Goal: Find specific page/section

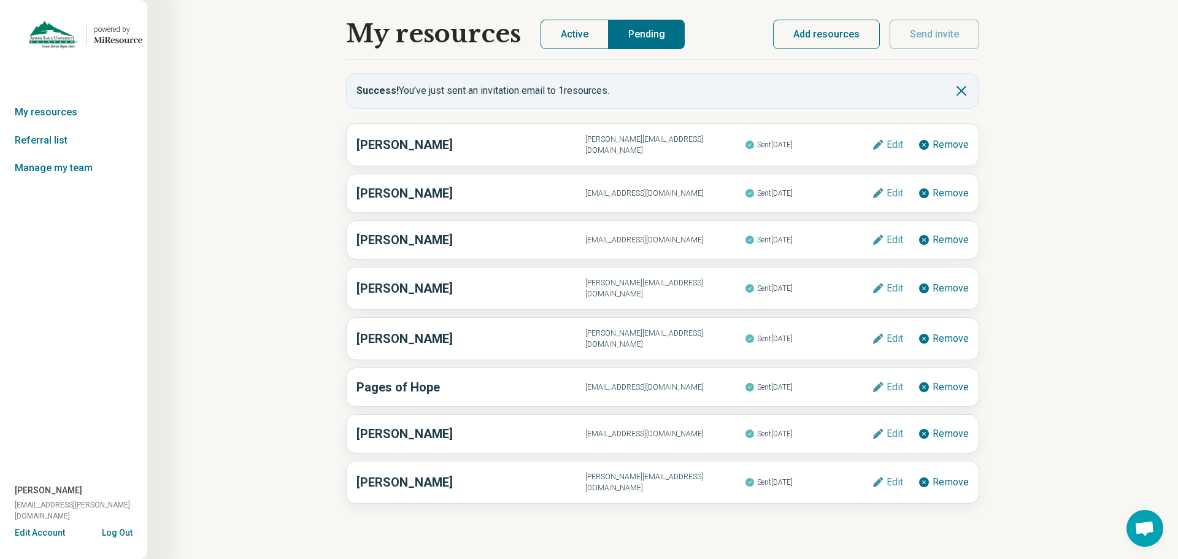
click at [553, 39] on button "Active" at bounding box center [574, 34] width 68 height 29
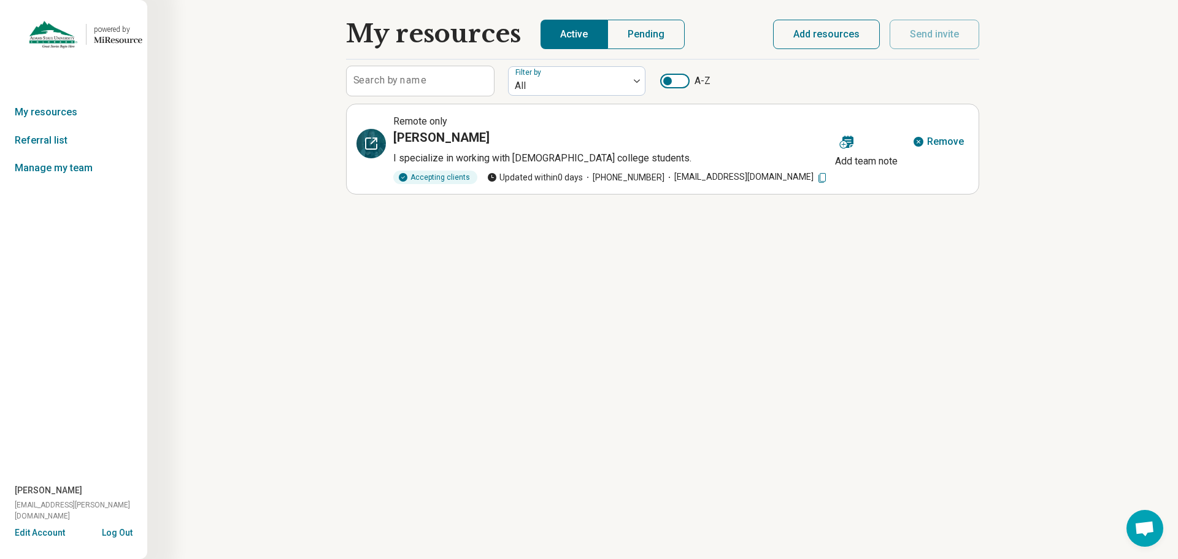
click at [369, 142] on icon at bounding box center [371, 143] width 15 height 15
click at [653, 34] on button "Pending" at bounding box center [645, 34] width 77 height 29
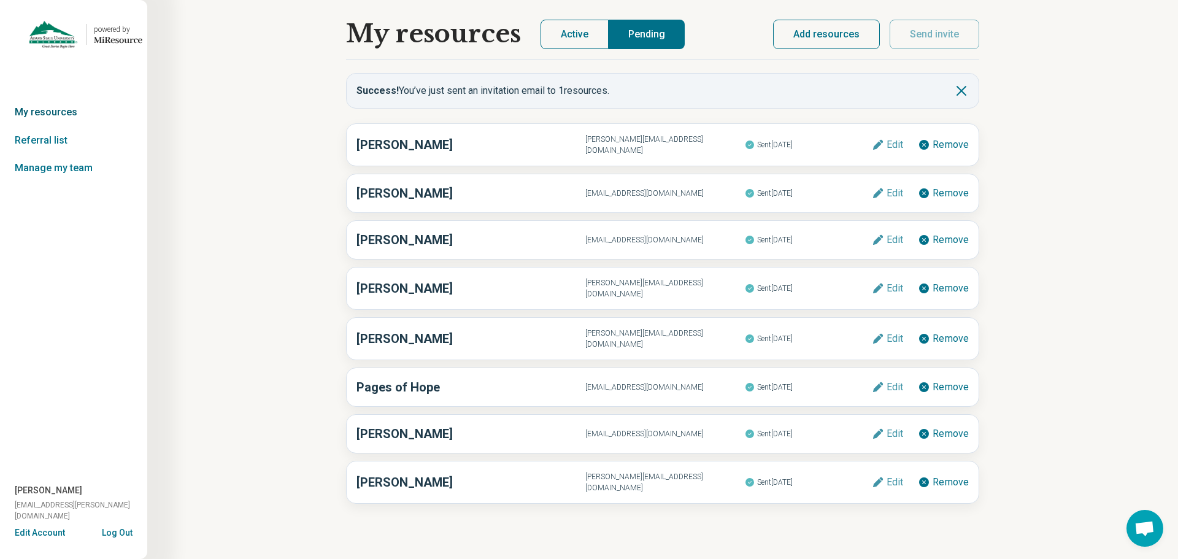
click at [61, 116] on link "My resources" at bounding box center [73, 112] width 147 height 28
click at [34, 108] on link "My resources" at bounding box center [73, 112] width 147 height 28
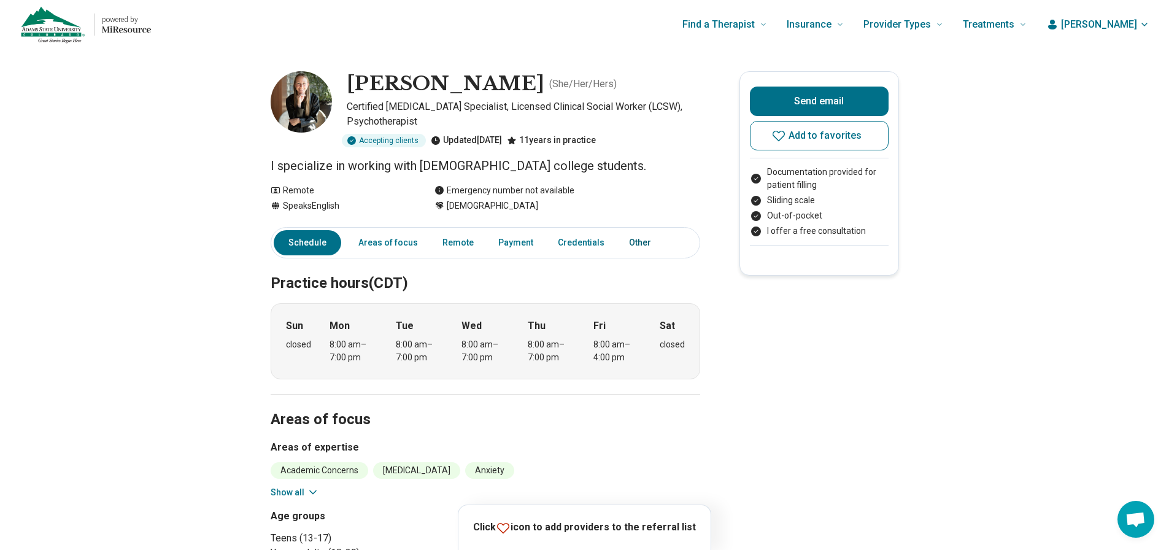
click at [634, 240] on link "Other" at bounding box center [643, 242] width 44 height 25
